Goal: Find contact information: Find contact information

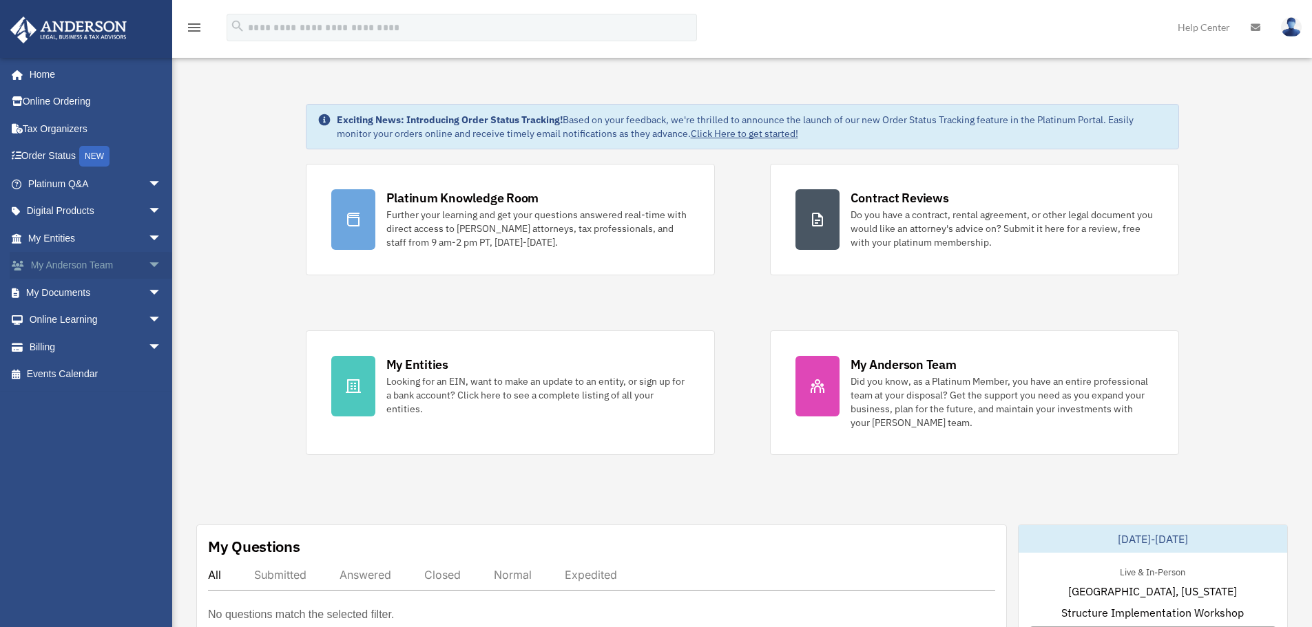
click at [127, 261] on link "My Anderson Team arrow_drop_down" at bounding box center [96, 266] width 173 height 28
click at [148, 269] on span "arrow_drop_down" at bounding box center [162, 266] width 28 height 28
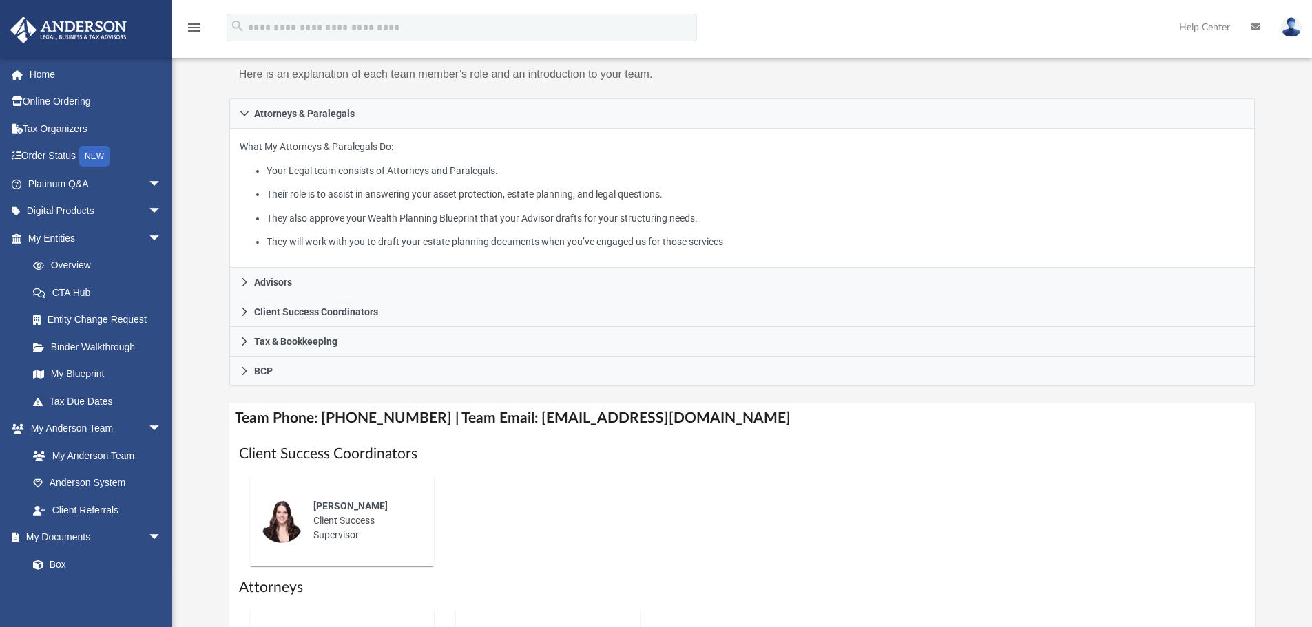
scroll to position [207, 0]
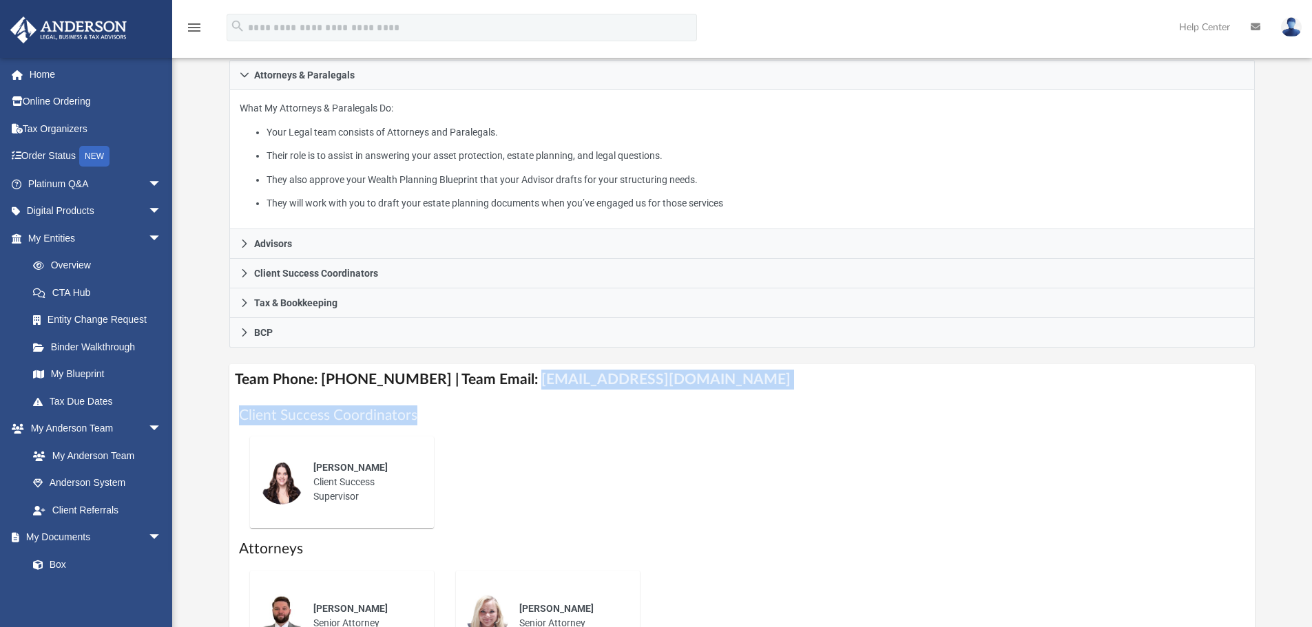
drag, startPoint x: 513, startPoint y: 377, endPoint x: 776, endPoint y: 388, distance: 263.2
click at [783, 391] on h4 "Team Phone: [PHONE_NUMBER] | Team Email: [EMAIL_ADDRESS][DOMAIN_NAME]" at bounding box center [742, 379] width 1026 height 31
copy h4 "[EMAIL_ADDRESS][DOMAIN_NAME]"
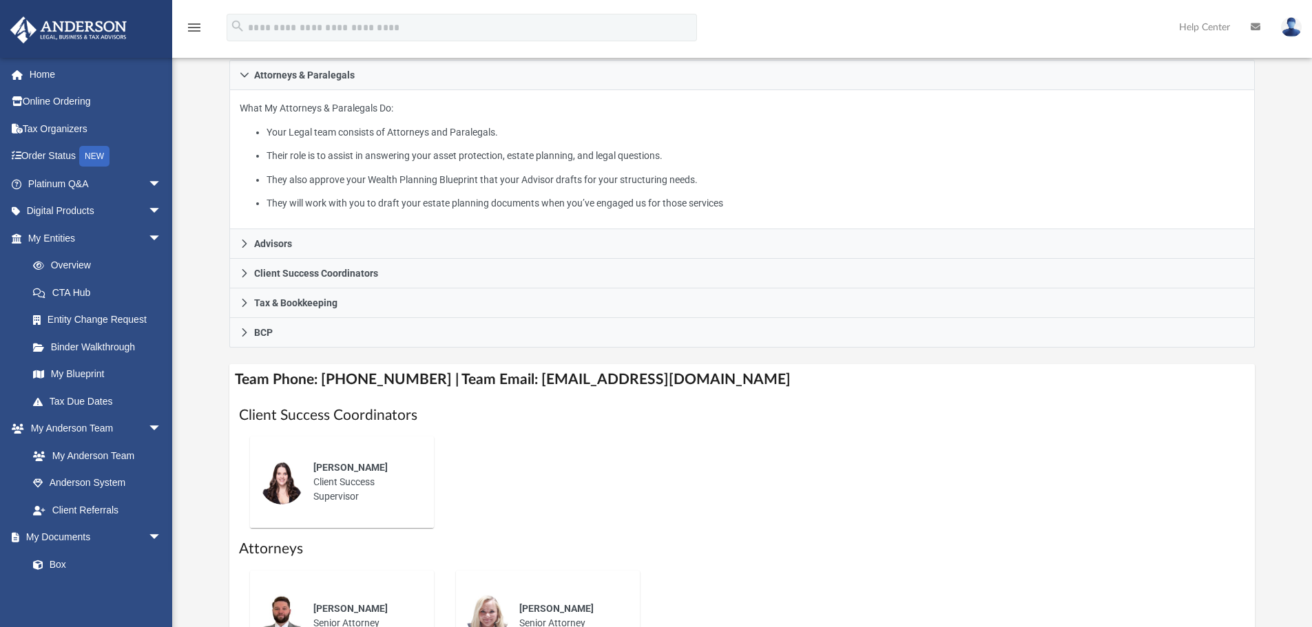
drag, startPoint x: 730, startPoint y: 423, endPoint x: 729, endPoint y: 412, distance: 11.0
click at [730, 421] on h1 "Client Success Coordinators" at bounding box center [742, 416] width 1007 height 20
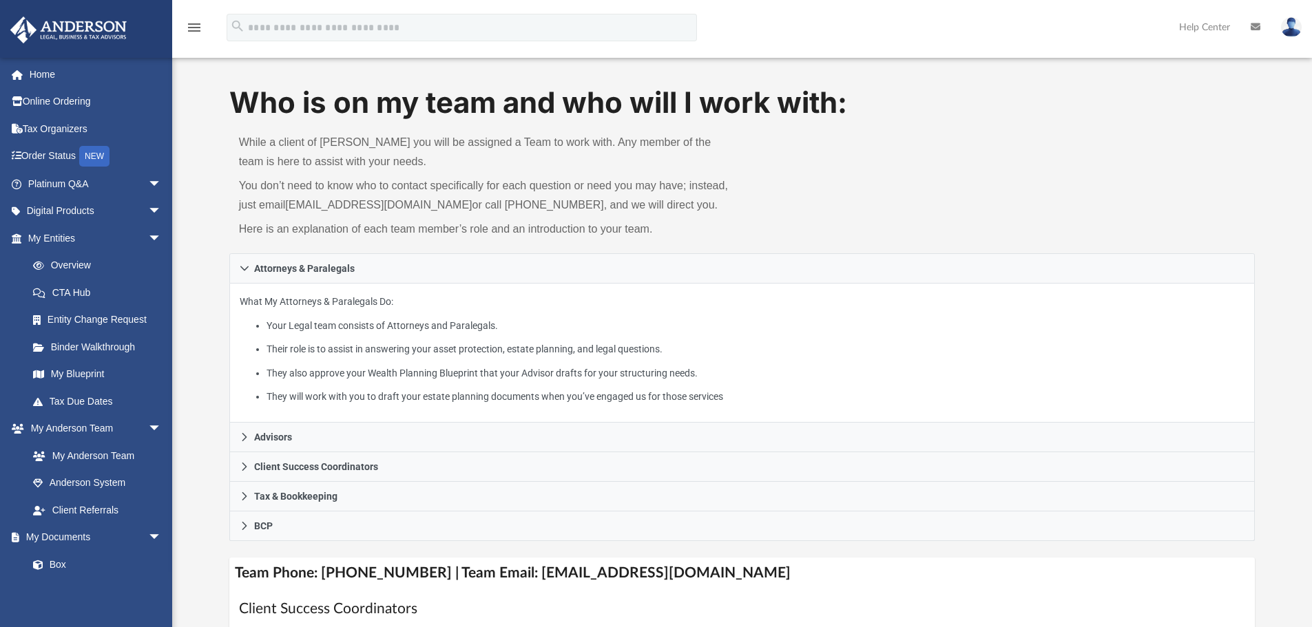
scroll to position [0, 0]
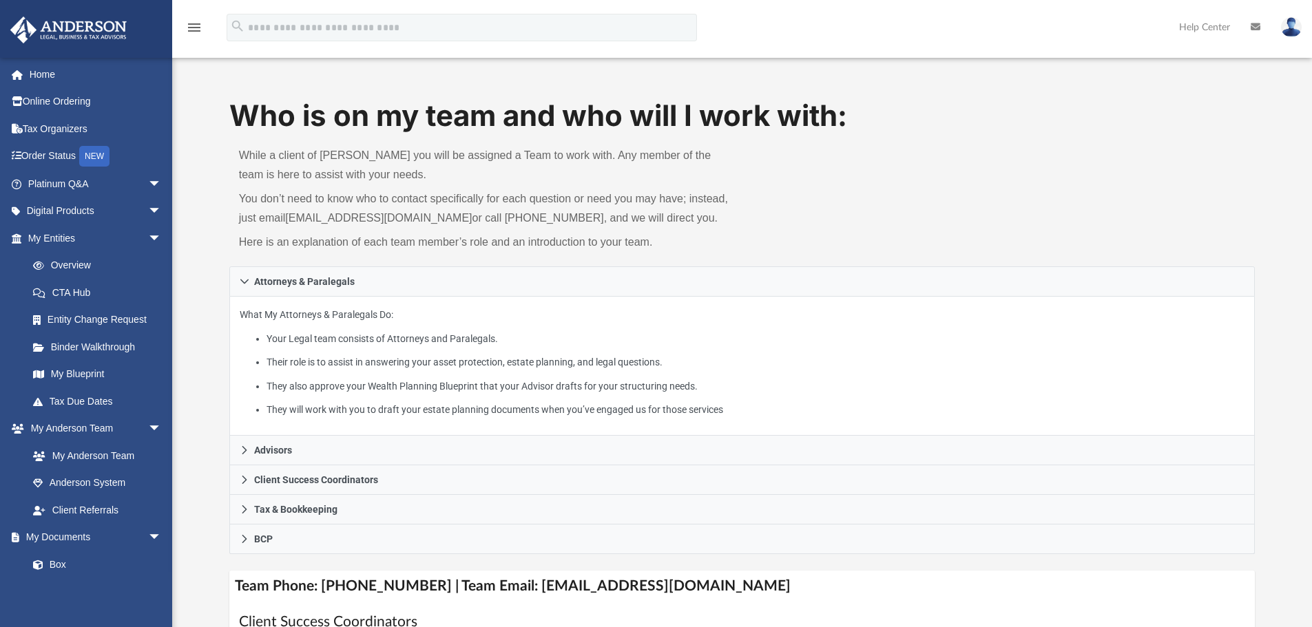
click at [1286, 31] on img at bounding box center [1291, 27] width 21 height 20
click at [1019, 119] on link "Logout" at bounding box center [1085, 120] width 138 height 28
